Goal: Book appointment/travel/reservation

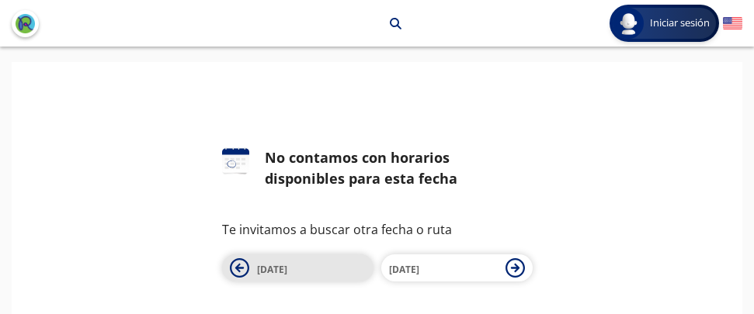
click at [335, 280] on button "[DATE]" at bounding box center [297, 268] width 151 height 27
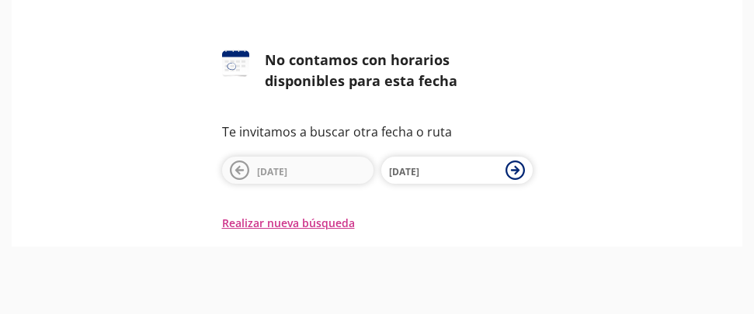
scroll to position [108, 0]
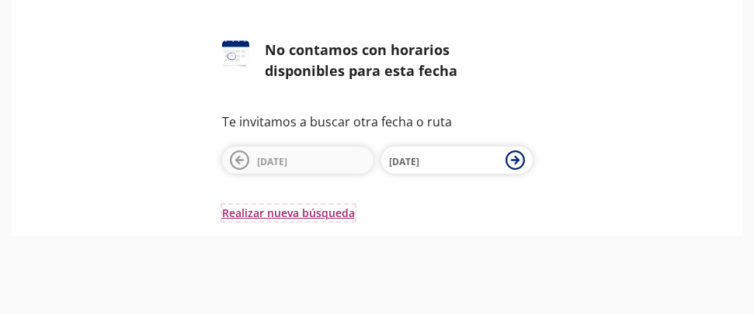
click at [324, 216] on button "Realizar nueva búsqueda" at bounding box center [288, 213] width 133 height 16
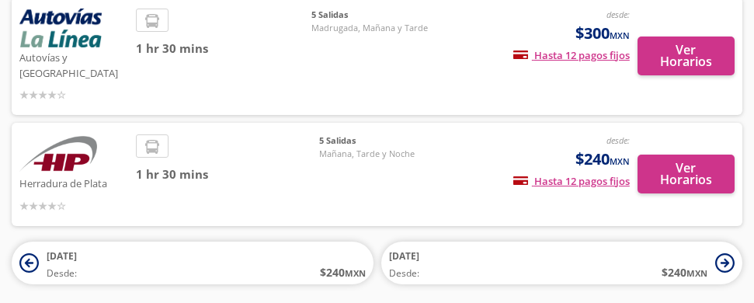
scroll to position [167, 0]
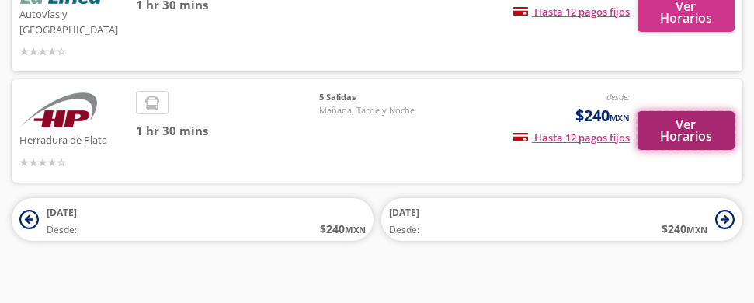
click at [671, 122] on button "Ver Horarios" at bounding box center [685, 130] width 97 height 39
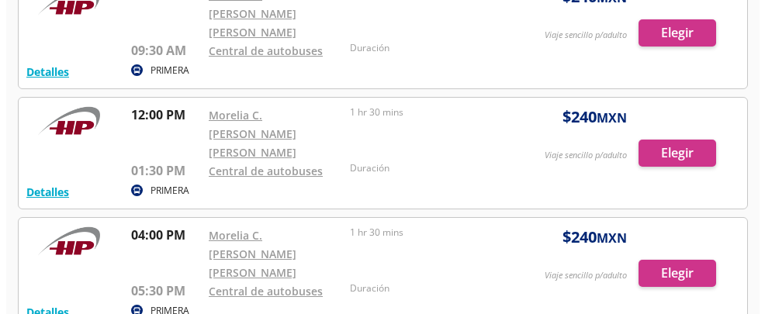
scroll to position [155, 0]
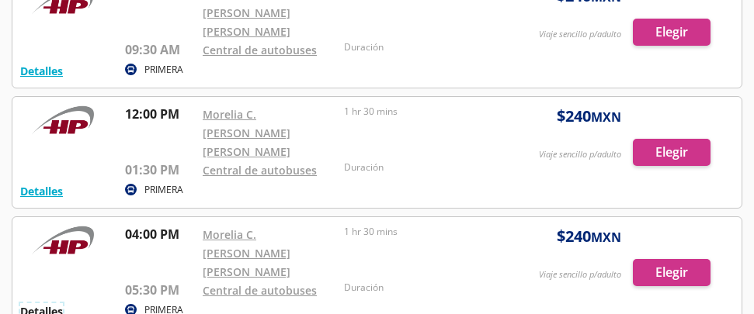
click at [34, 304] on button "Detalles" at bounding box center [41, 312] width 43 height 16
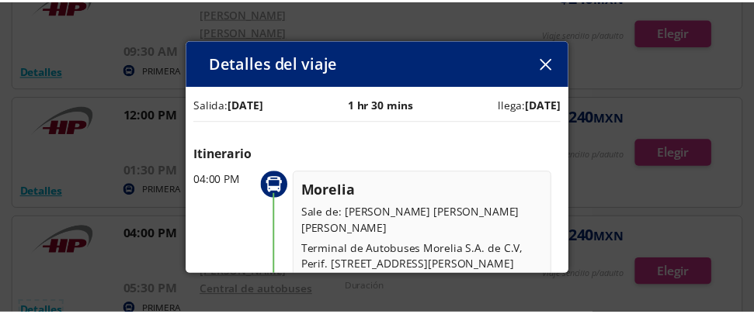
scroll to position [0, 0]
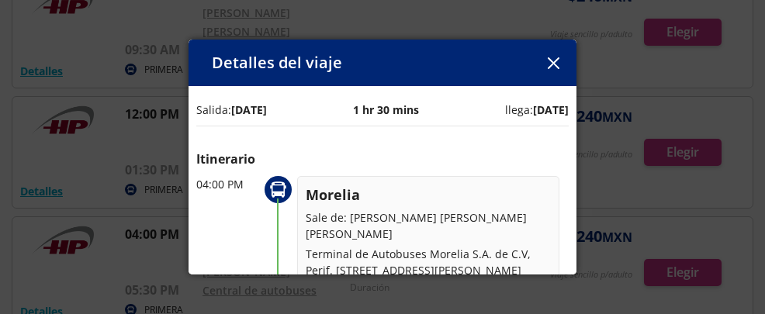
click at [555, 58] on icon "button" at bounding box center [554, 63] width 12 height 12
